Goal: Find specific page/section

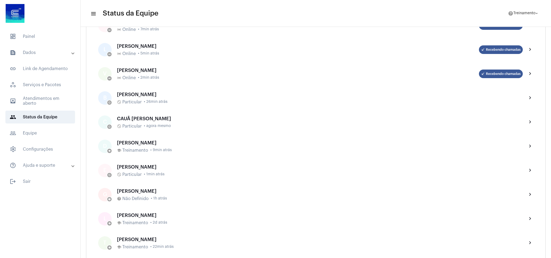
scroll to position [202, 0]
